Goal: Find specific fact: Find specific fact

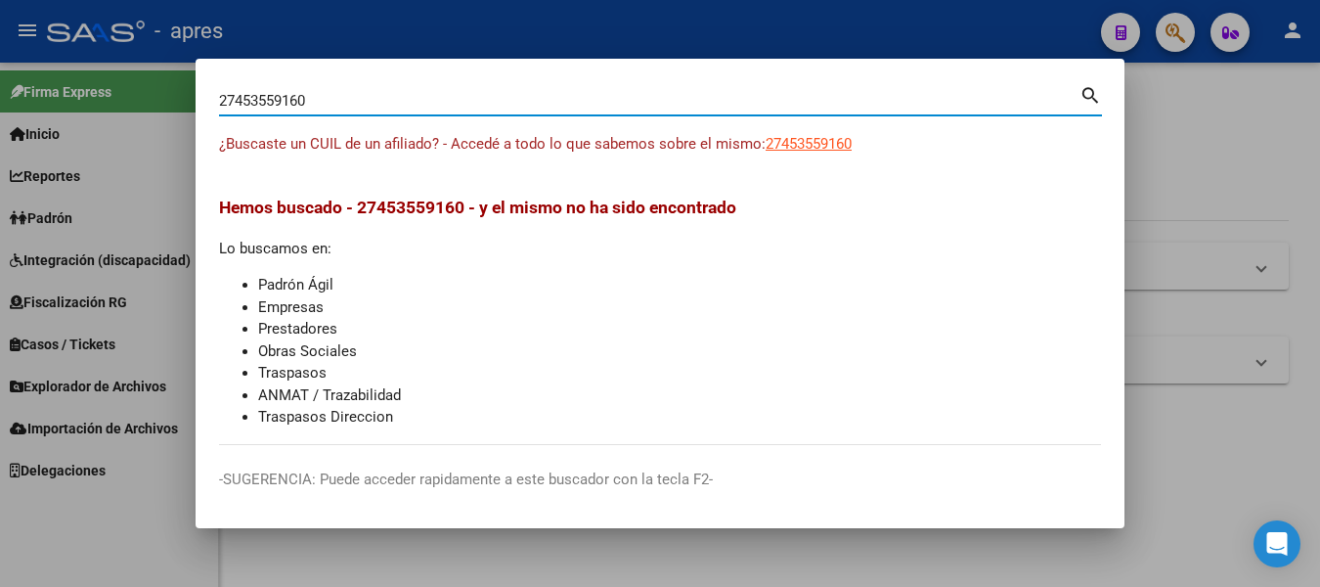
type input "27453559160"
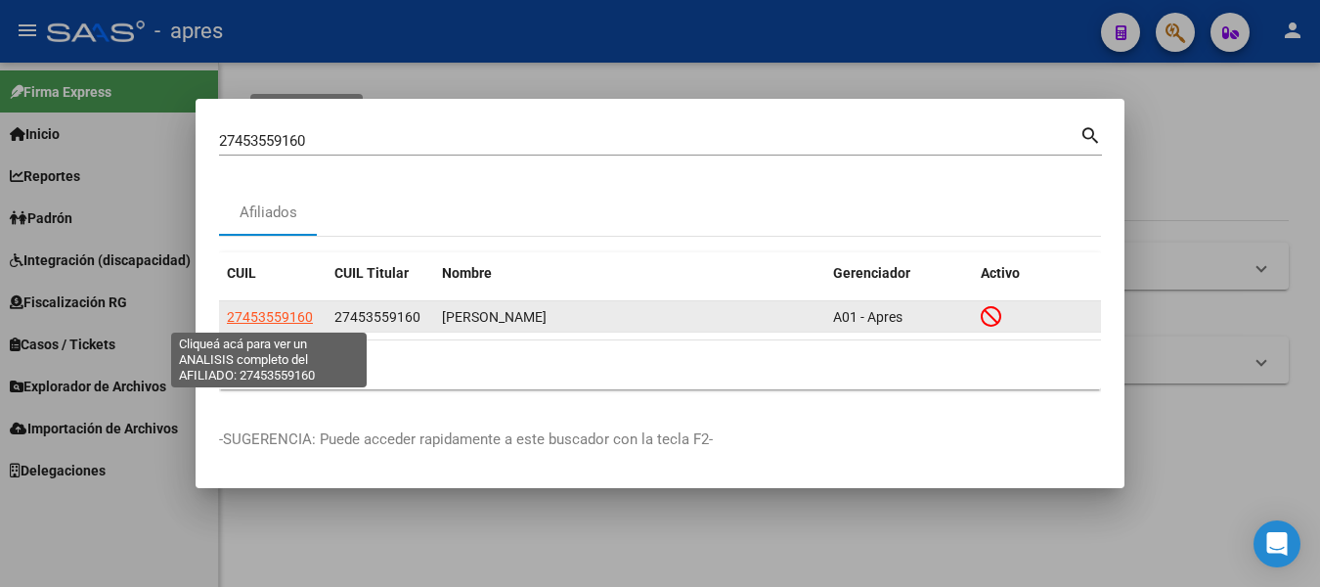
click at [268, 318] on span "27453559160" at bounding box center [270, 317] width 86 height 16
type textarea "27453559160"
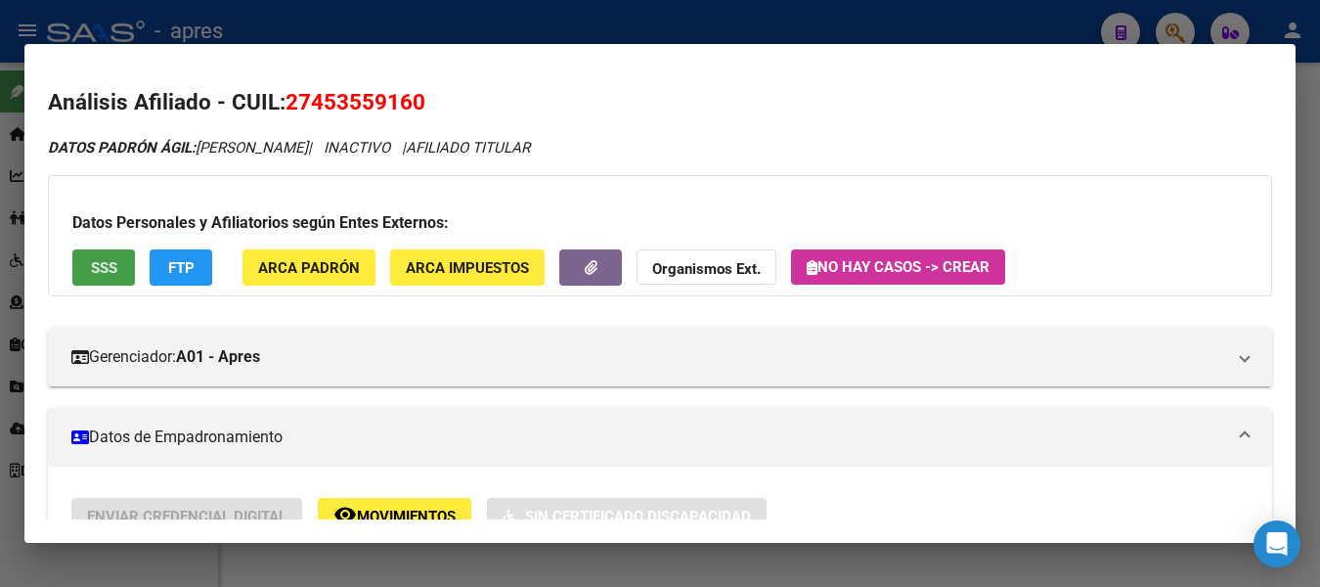
click at [120, 266] on button "SSS" at bounding box center [103, 267] width 63 height 36
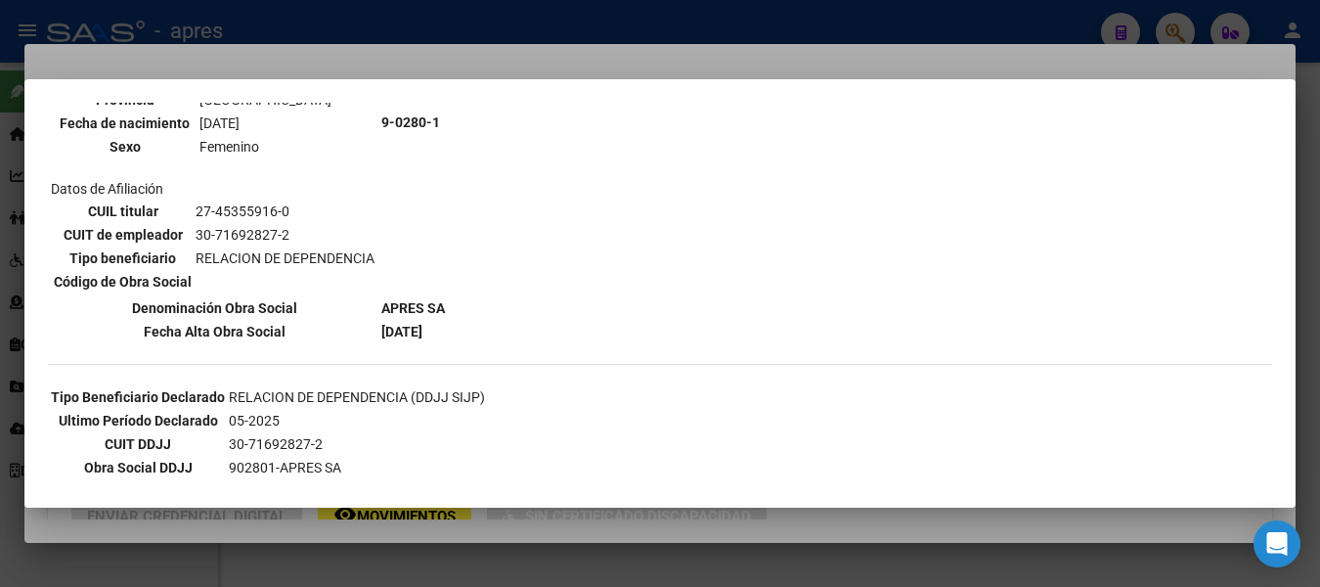
scroll to position [155, 0]
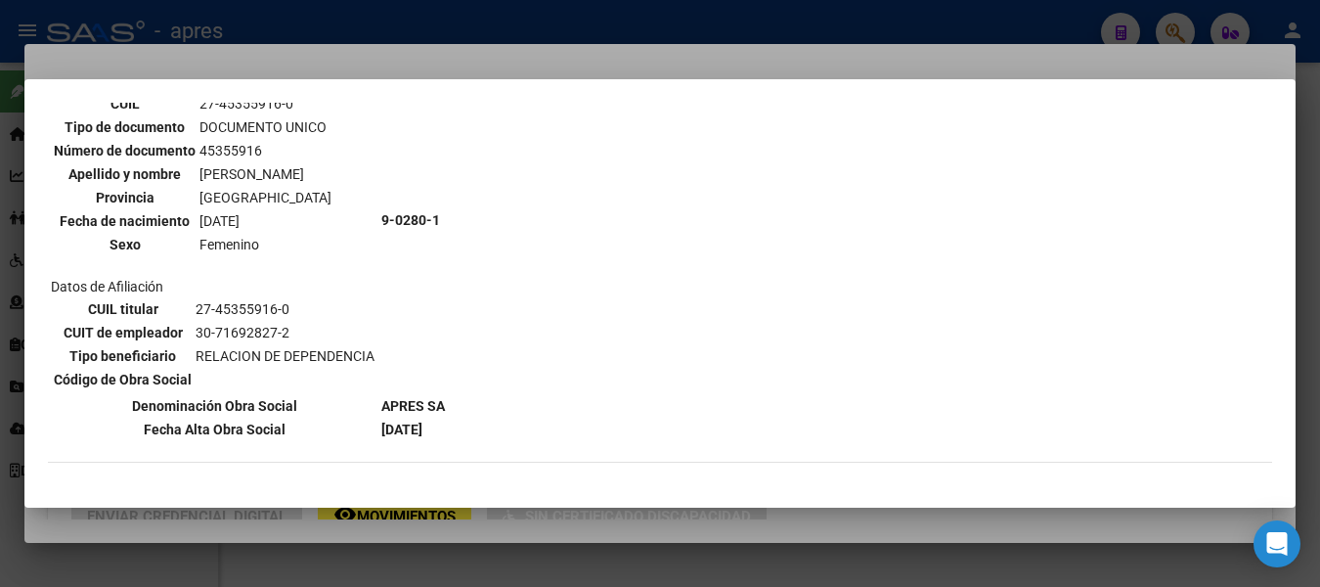
click at [803, 23] on div at bounding box center [660, 293] width 1320 height 587
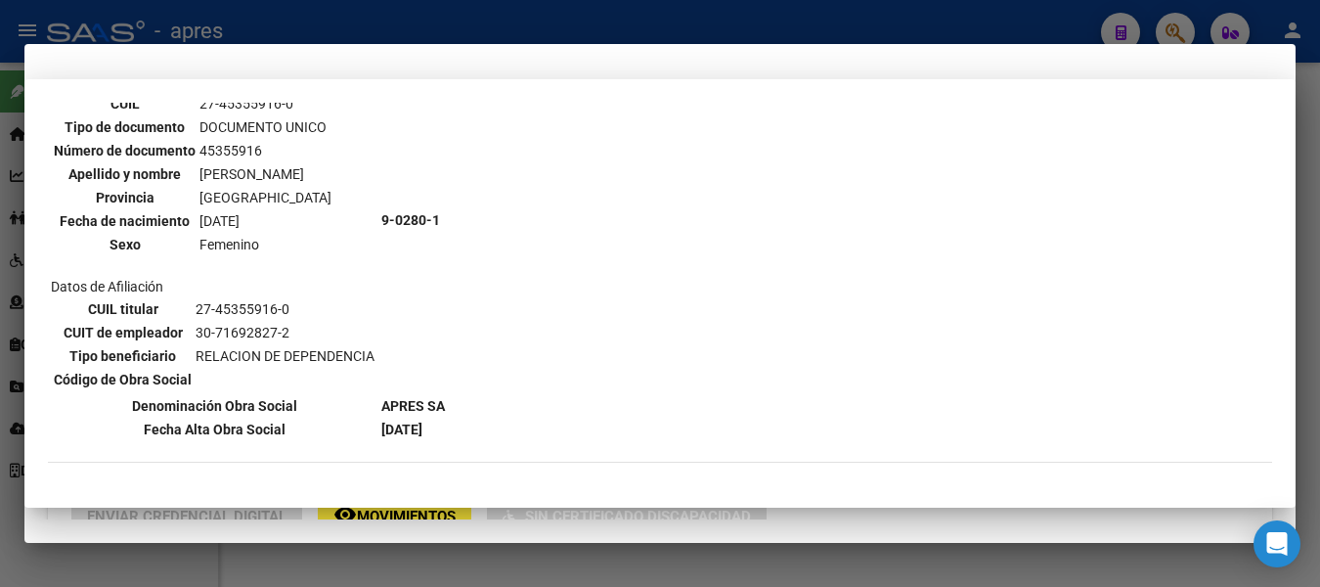
click at [803, 23] on div at bounding box center [660, 293] width 1320 height 587
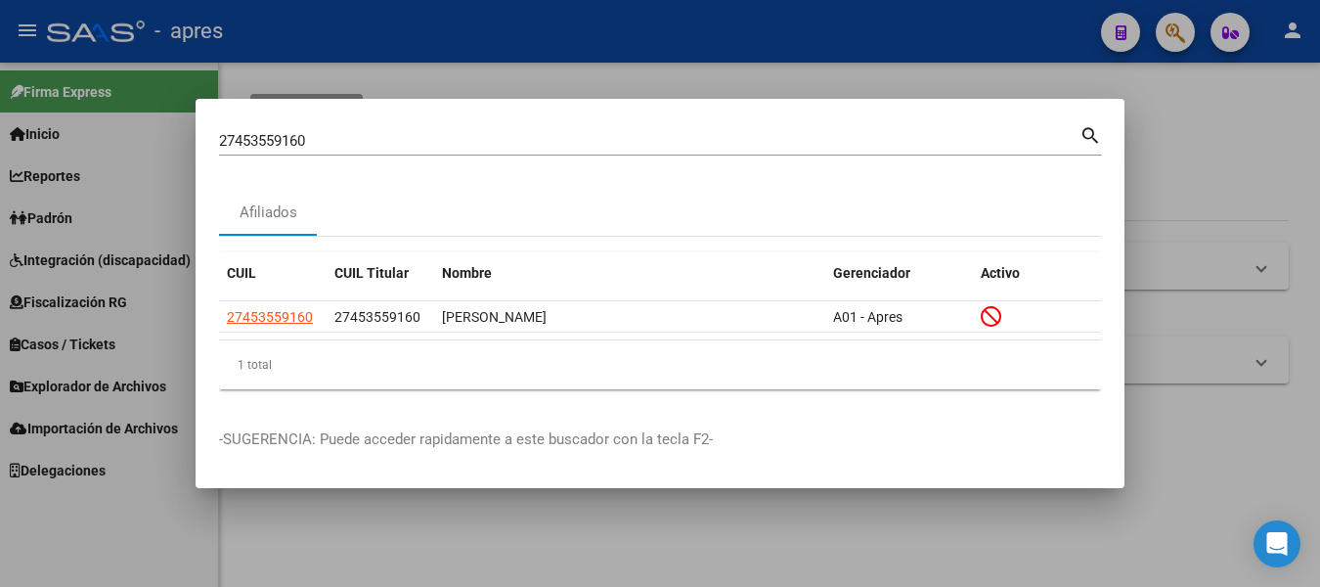
drag, startPoint x: 626, startPoint y: 123, endPoint x: -8, endPoint y: 15, distance: 643.0
click at [0, 15] on html "menu - apres person Firma Express Inicio Calendario SSS Instructivos Contacto O…" at bounding box center [660, 293] width 1320 height 587
click at [451, 129] on div "27453559160 Buscar (apellido, dni, [PERSON_NAME], [PERSON_NAME], cuit, obra soc…" at bounding box center [649, 140] width 861 height 29
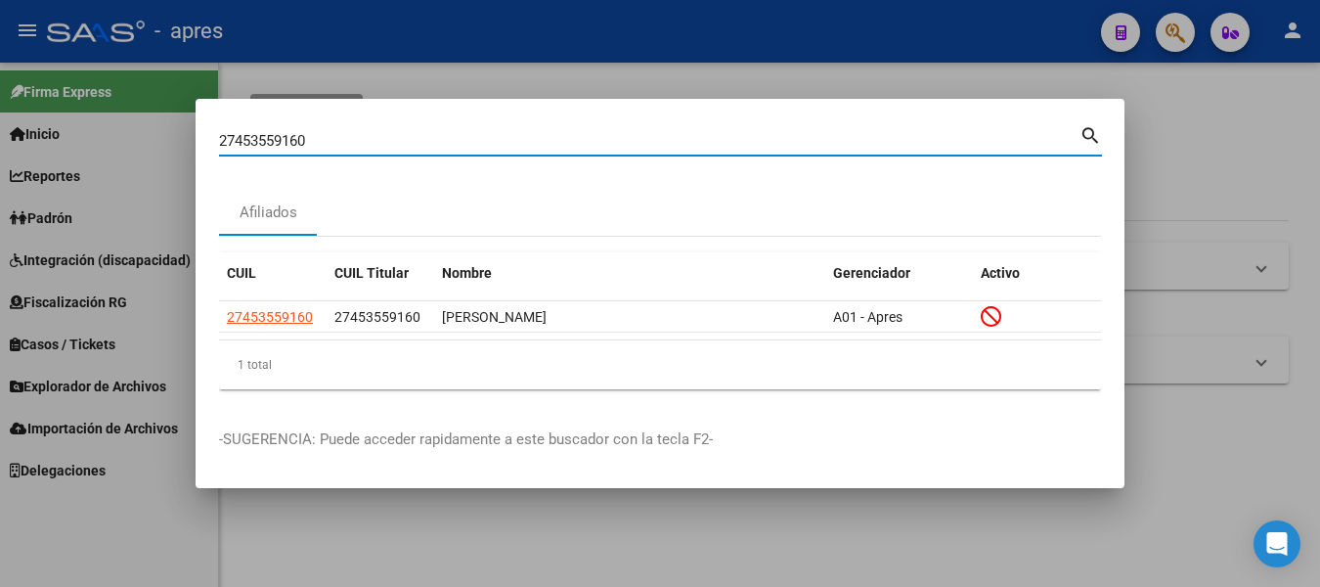
click at [451, 129] on div "27453559160 Buscar (apellido, dni, [PERSON_NAME], [PERSON_NAME], cuit, obra soc…" at bounding box center [649, 140] width 861 height 29
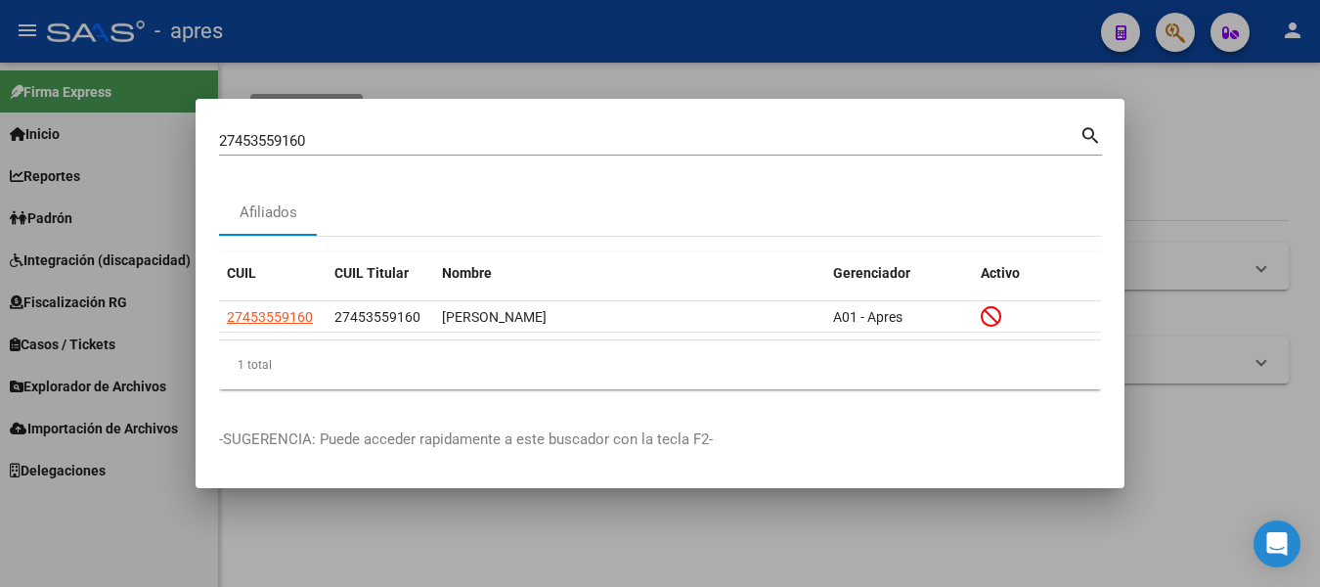
click at [451, 129] on div "27453559160 Buscar (apellido, dni, [PERSON_NAME], [PERSON_NAME], cuit, obra soc…" at bounding box center [649, 140] width 861 height 29
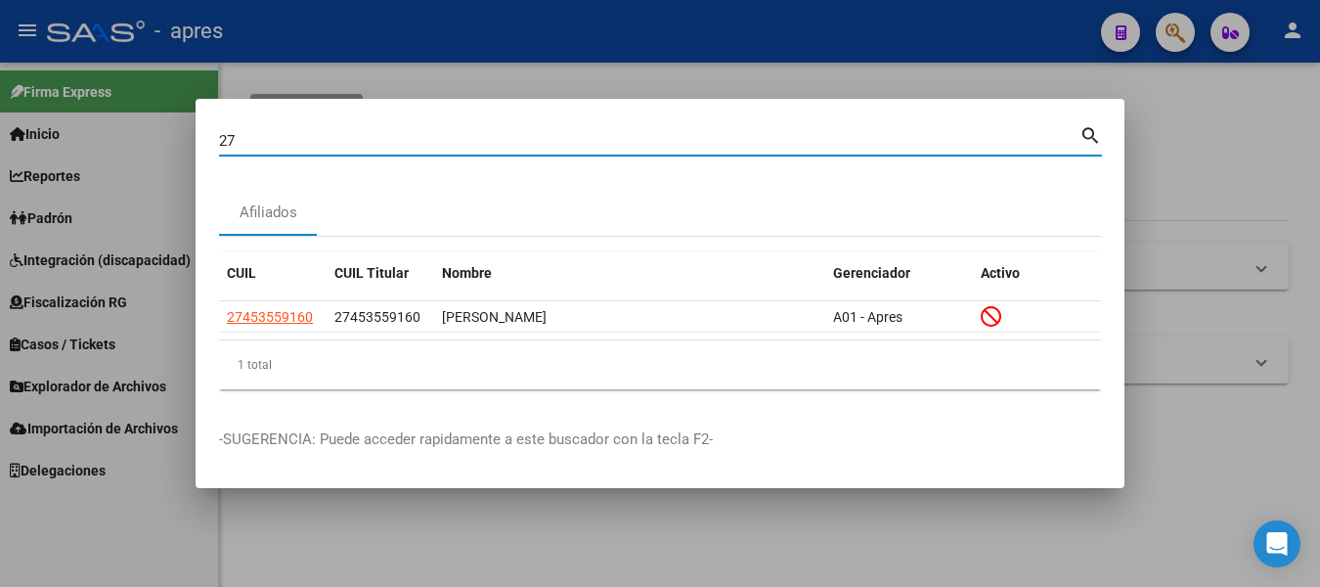
type input "2"
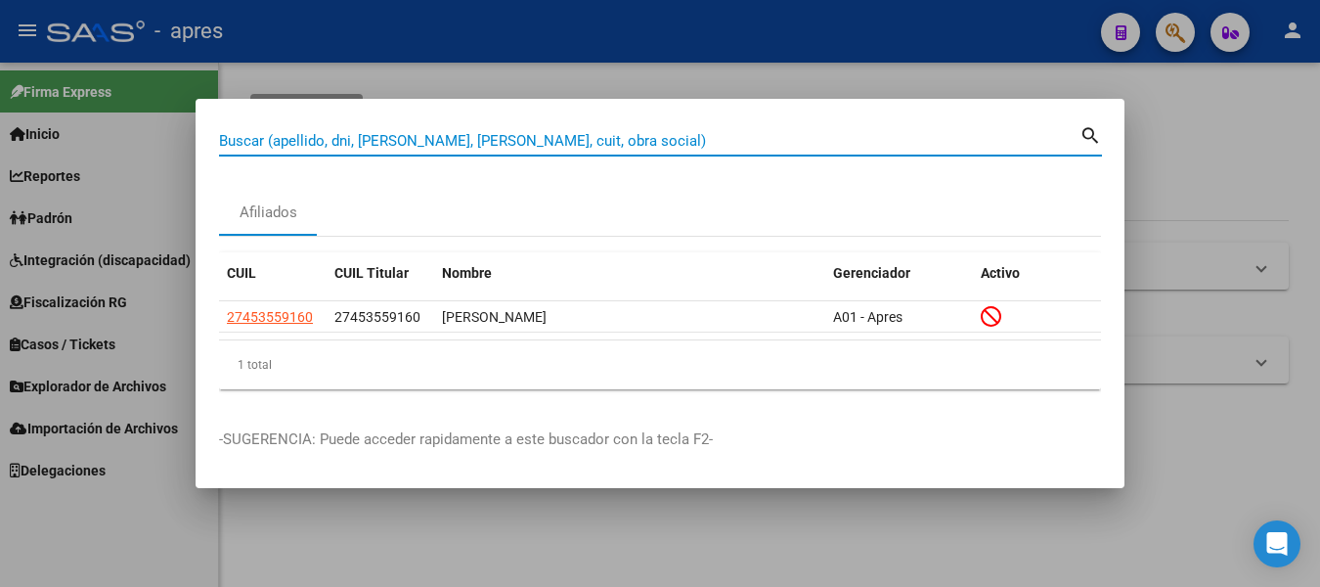
paste input "27399008382"
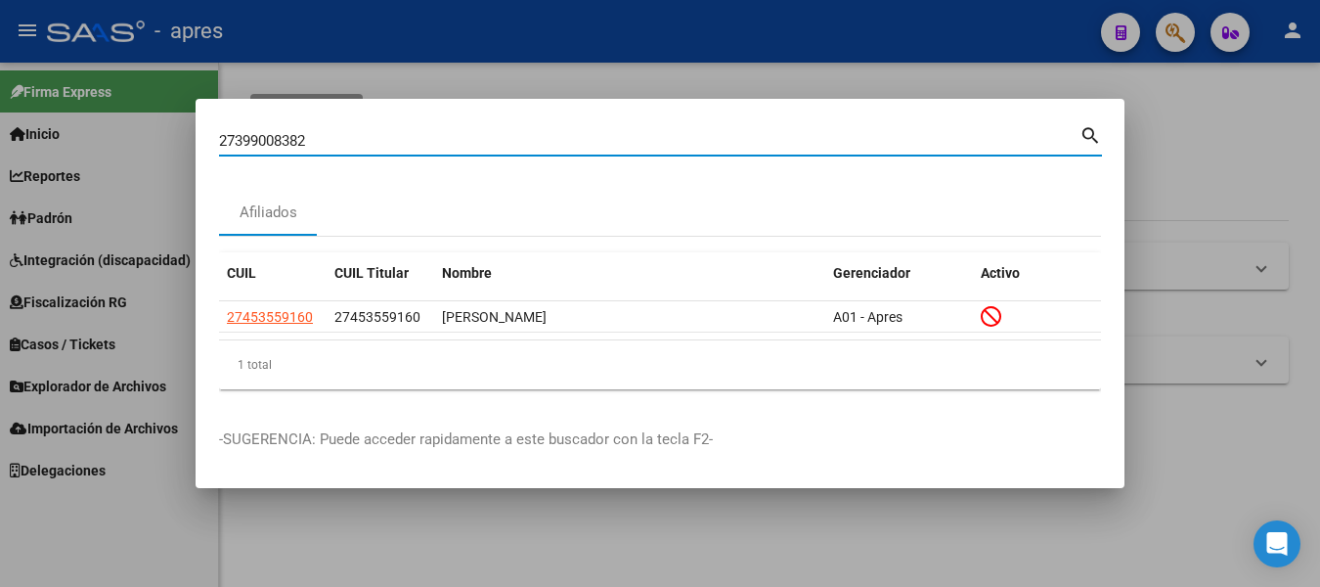
type input "27399008382"
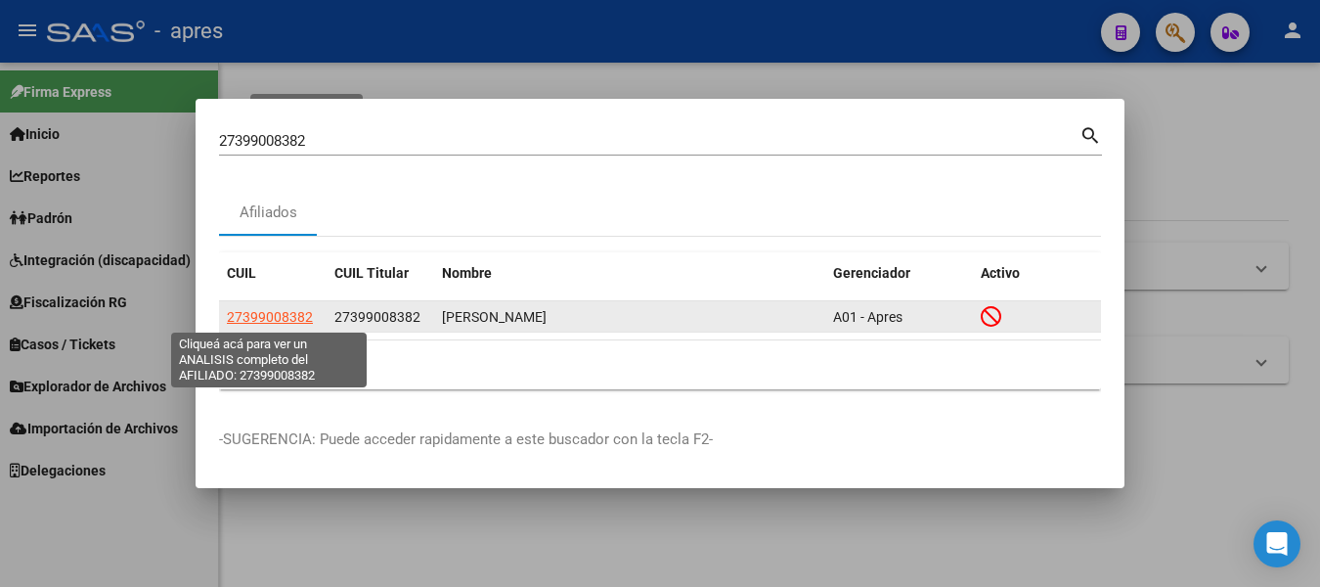
click at [273, 321] on span "27399008382" at bounding box center [270, 317] width 86 height 16
type textarea "27399008382"
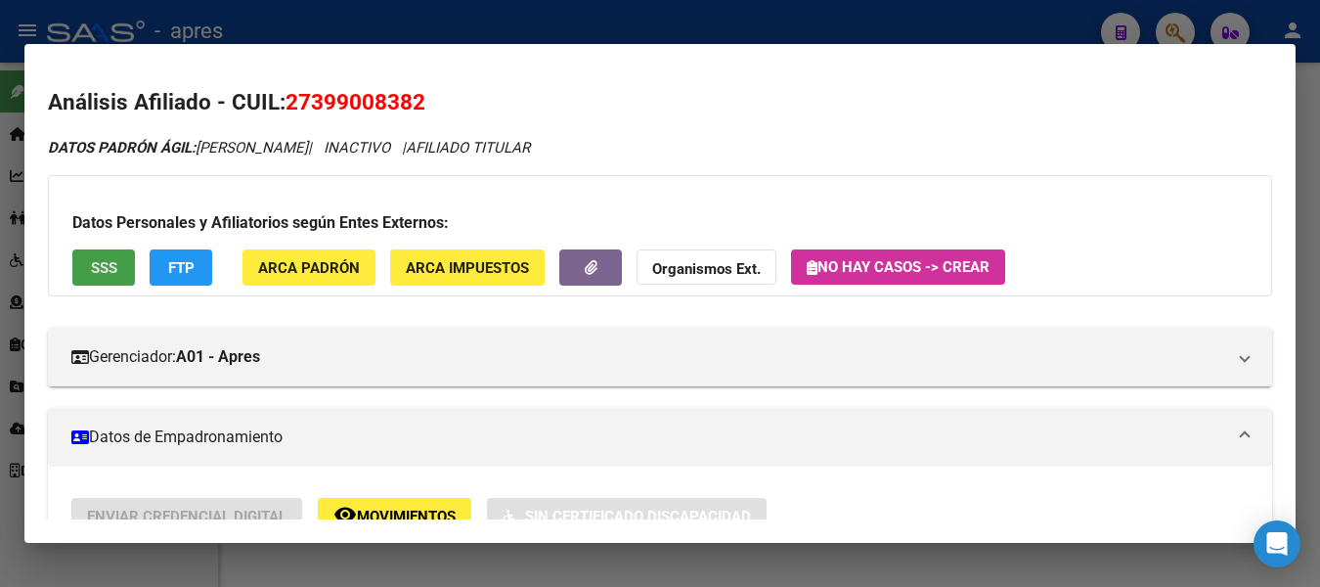
click at [101, 259] on span "SSS" at bounding box center [104, 268] width 26 height 18
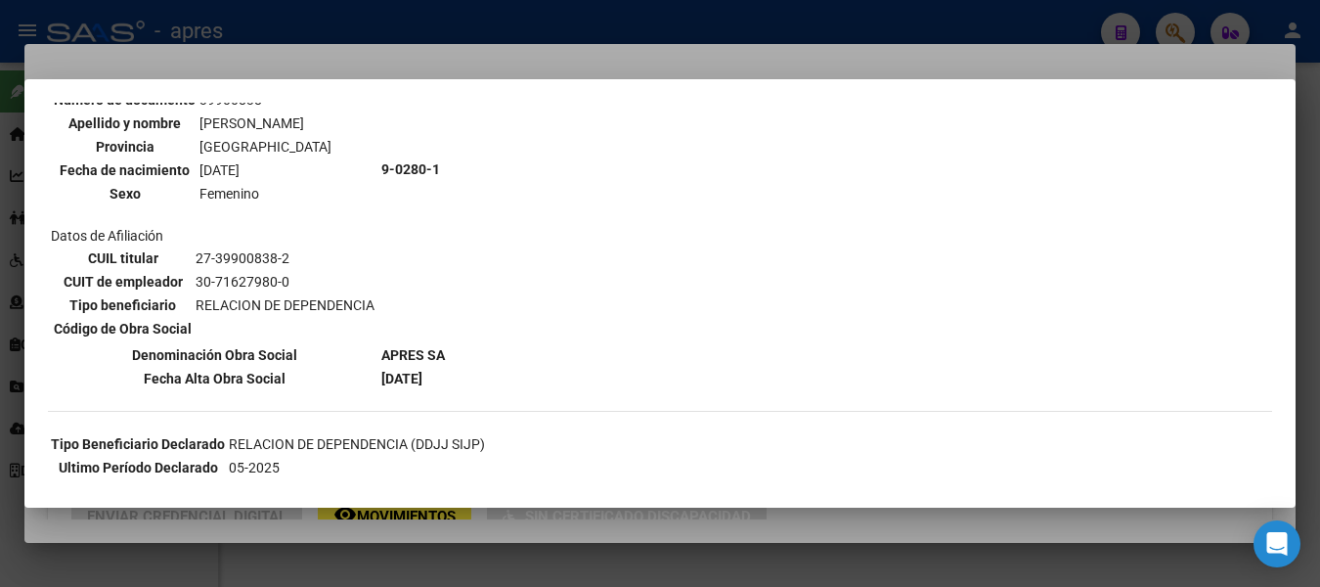
scroll to position [391, 0]
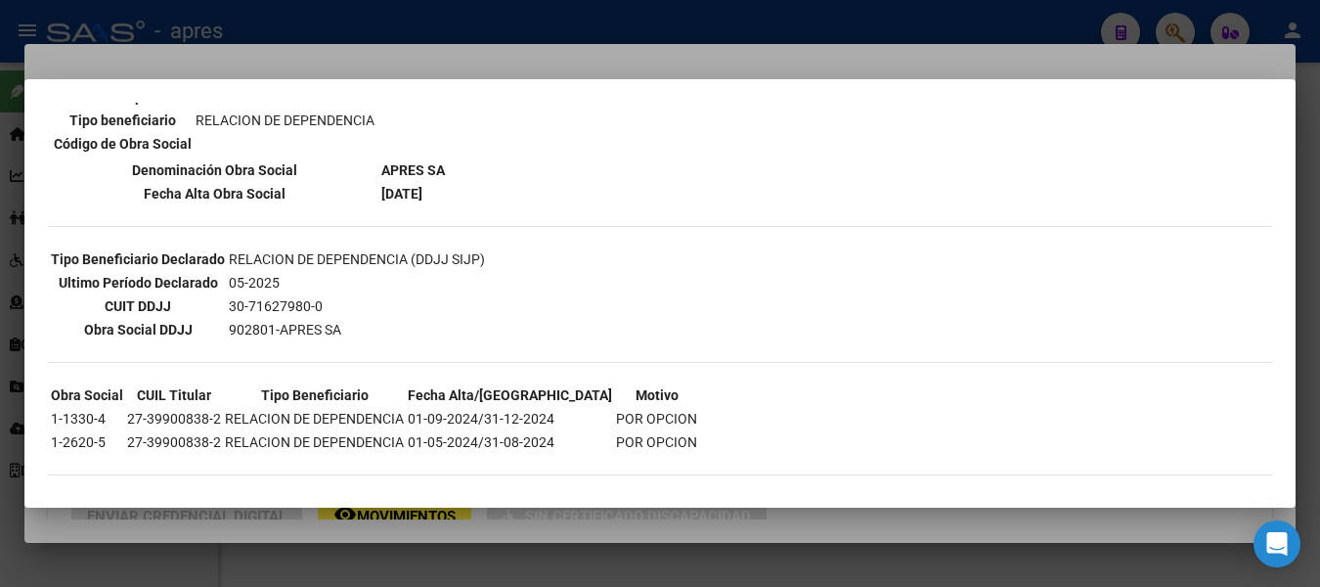
click at [784, 26] on div at bounding box center [660, 293] width 1320 height 587
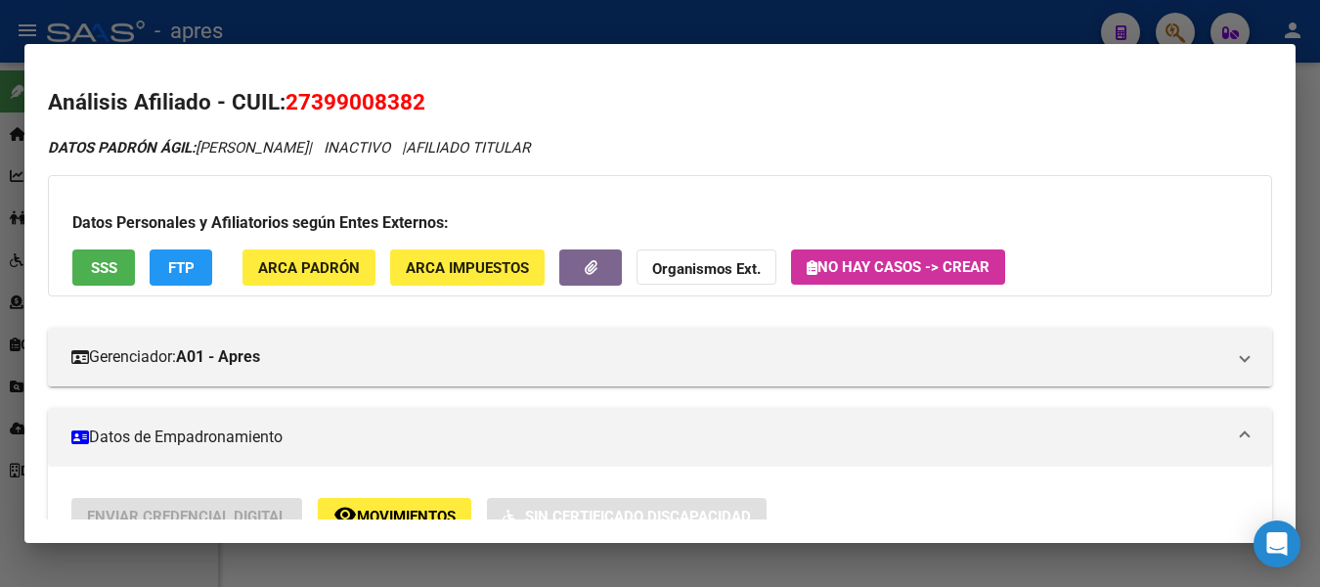
click at [1002, 22] on div at bounding box center [660, 293] width 1320 height 587
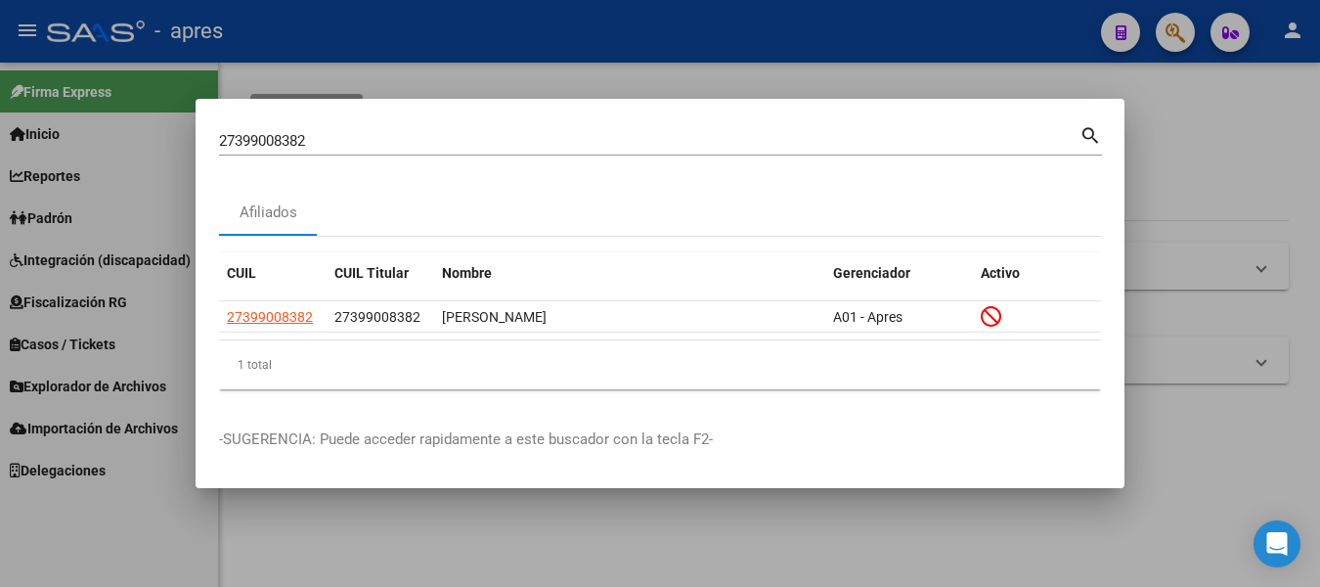
click at [588, 107] on mat-dialog-container "27399008382 Buscar (apellido, dni, cuil, nro traspaso, cuit, obra social) searc…" at bounding box center [660, 294] width 929 height 390
click at [562, 107] on mat-dialog-container "27399008382 Buscar (apellido, dni, cuil, nro traspaso, cuit, obra social) searc…" at bounding box center [660, 294] width 929 height 390
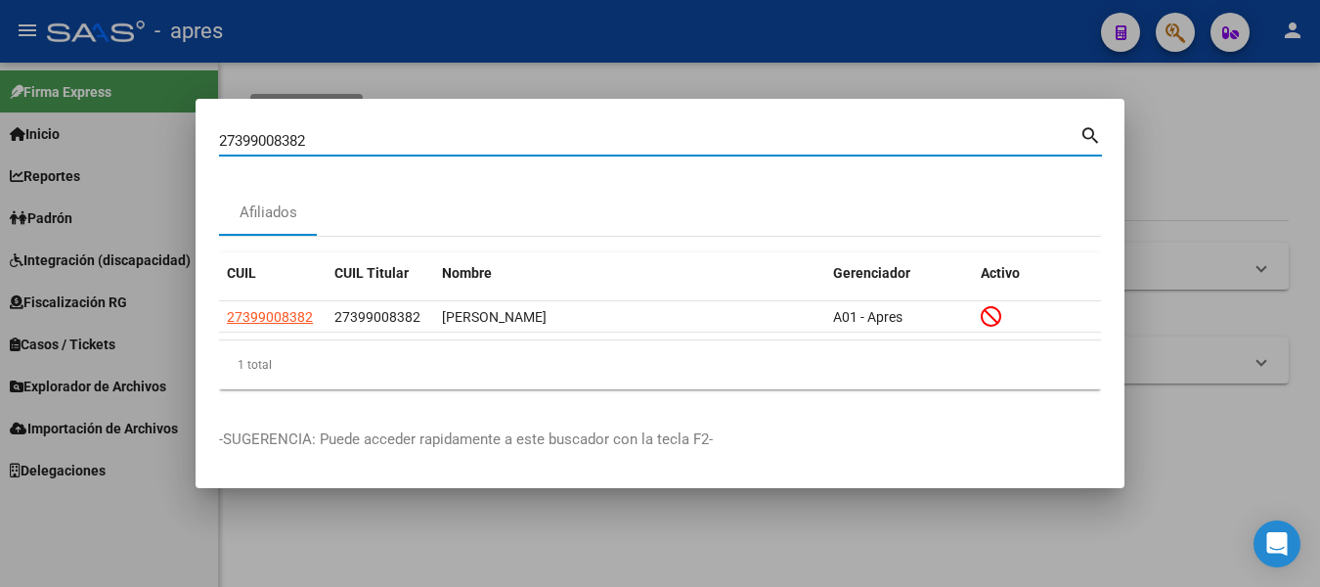
click at [604, 133] on input "27399008382" at bounding box center [649, 141] width 861 height 18
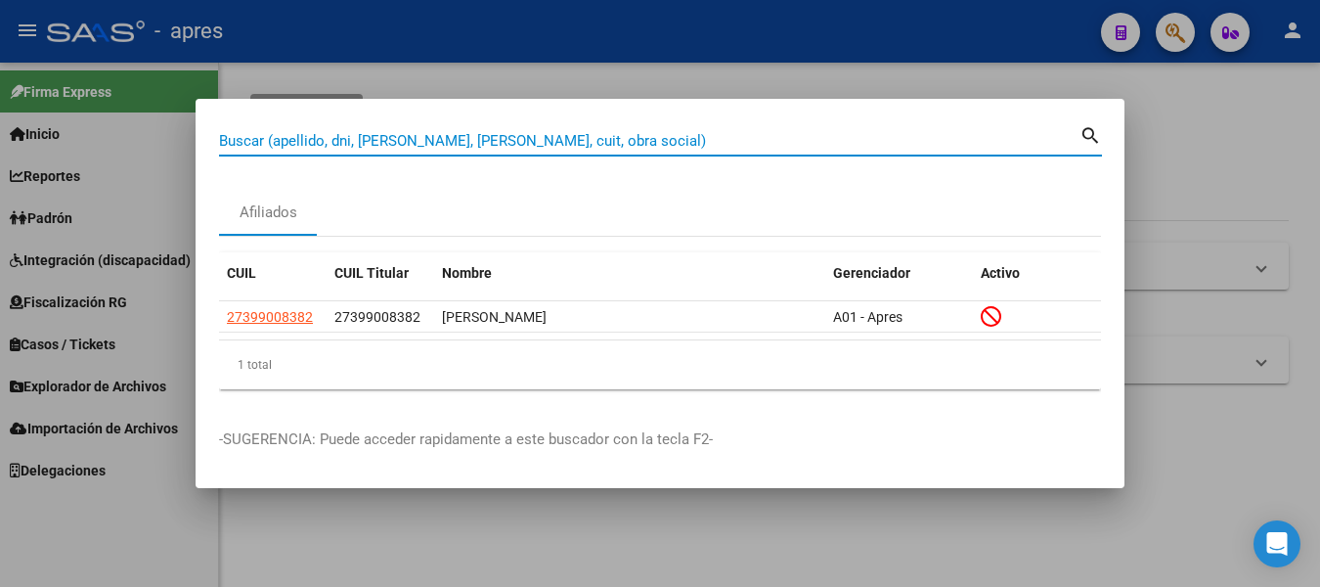
paste input "20433979576"
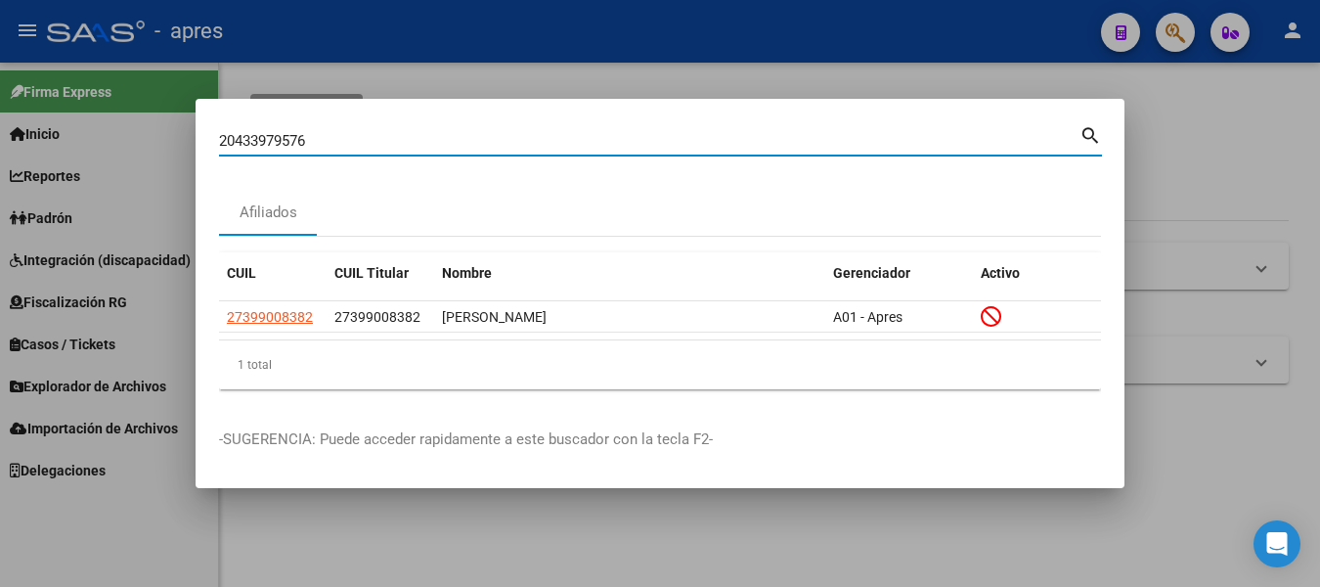
type input "20433979576"
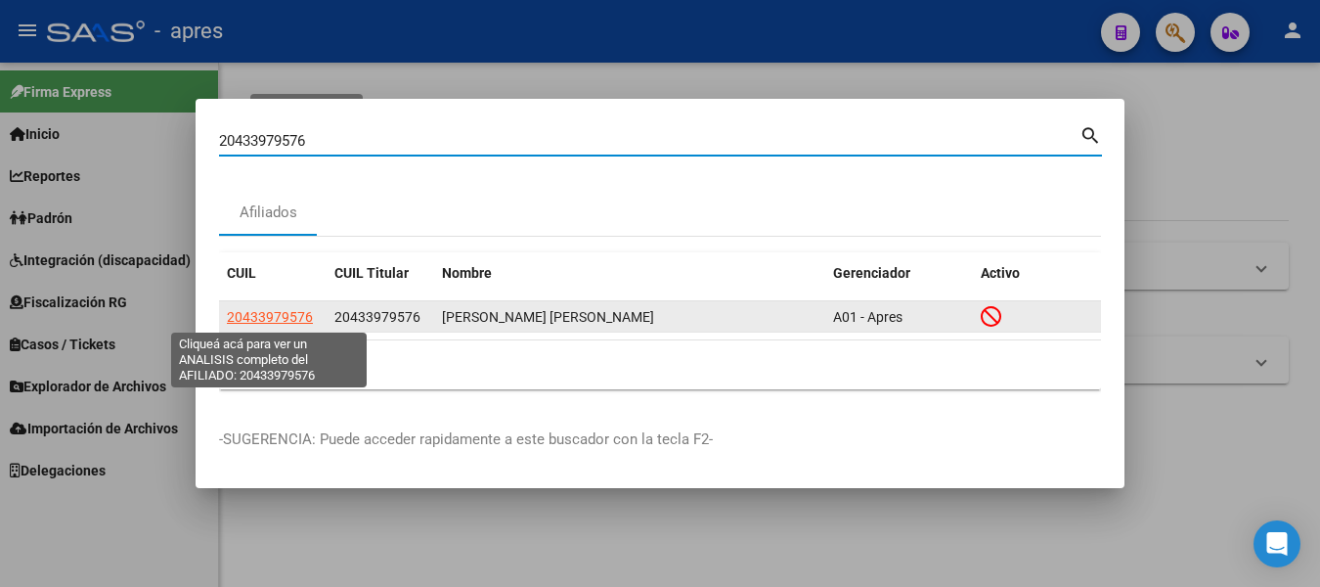
click at [274, 313] on span "20433979576" at bounding box center [270, 317] width 86 height 16
type textarea "20433979576"
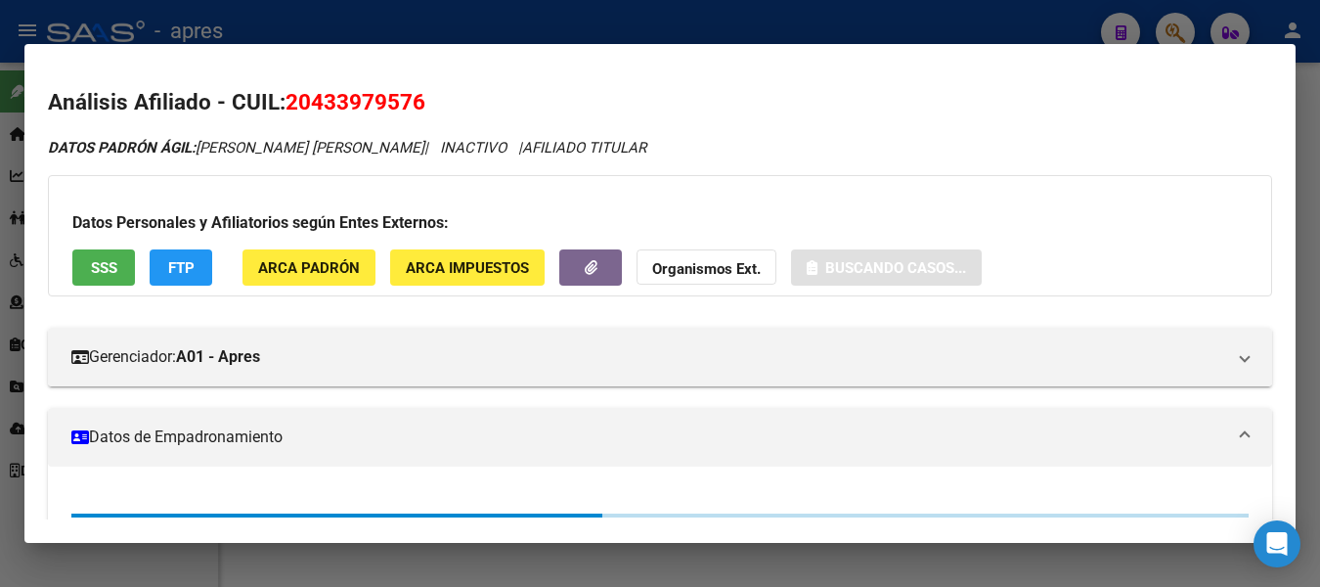
click at [97, 262] on span "SSS" at bounding box center [104, 268] width 26 height 18
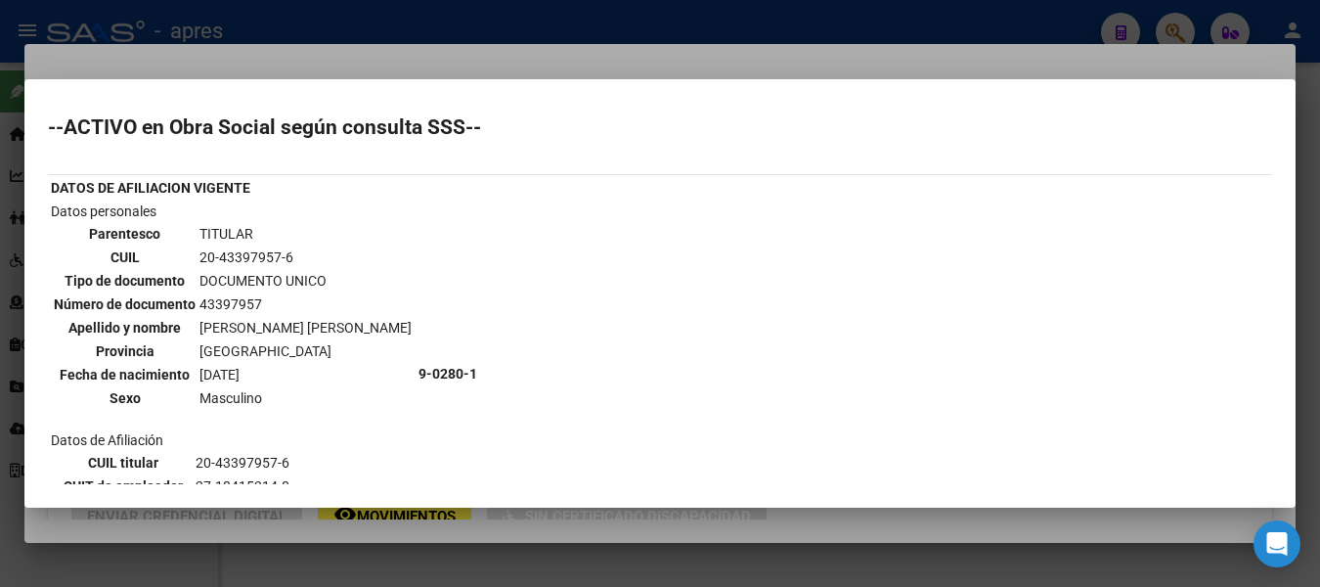
scroll to position [0, 0]
click at [196, 255] on table "Parentesco TITULAR CUIL 20-43397957-6 Tipo de documento DOCUMENTO UNICO Número …" at bounding box center [233, 318] width 364 height 190
click at [261, 259] on td "20-43397957-6" at bounding box center [306, 259] width 214 height 22
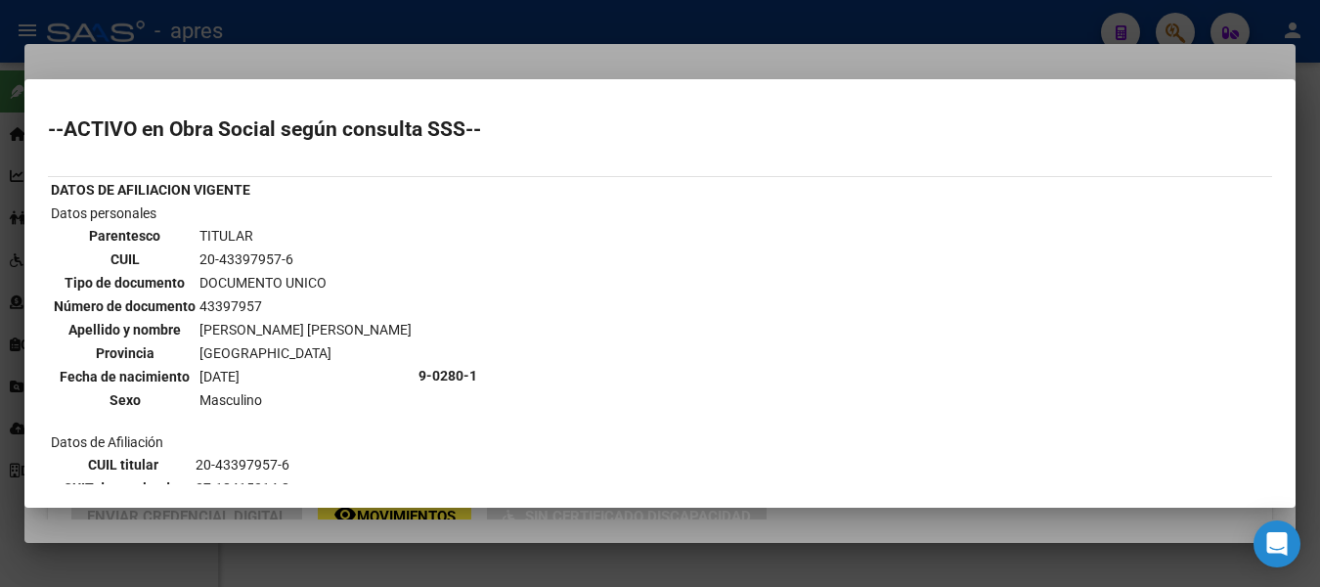
click at [261, 259] on td "20-43397957-6" at bounding box center [306, 259] width 214 height 22
copy tbody "20-43397957-6"
